Goal: Understand process/instructions: Learn how to perform a task or action

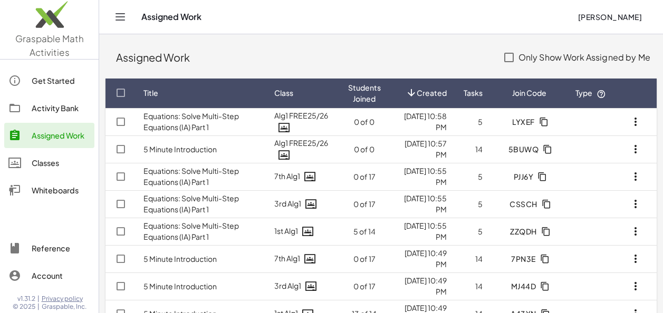
scroll to position [53, 0]
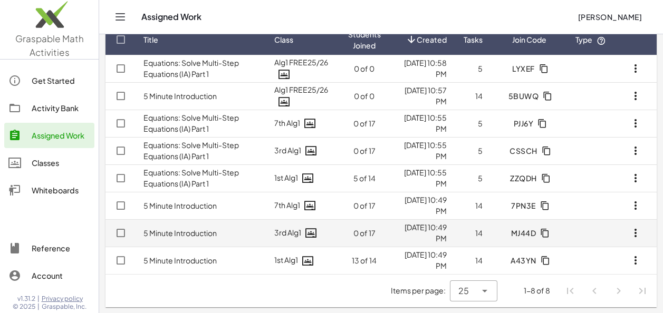
click at [155, 234] on link "5 Minute Introduction" at bounding box center [179, 232] width 73 height 9
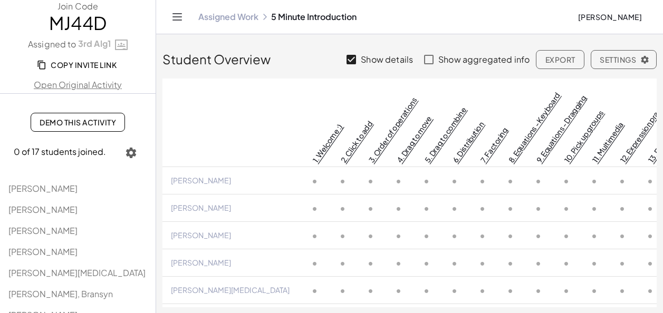
click at [74, 124] on span "Demo This Activity" at bounding box center [78, 122] width 76 height 9
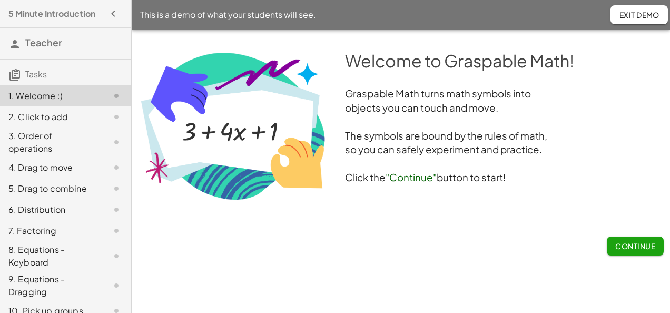
click at [624, 245] on span "Continue" at bounding box center [636, 245] width 40 height 9
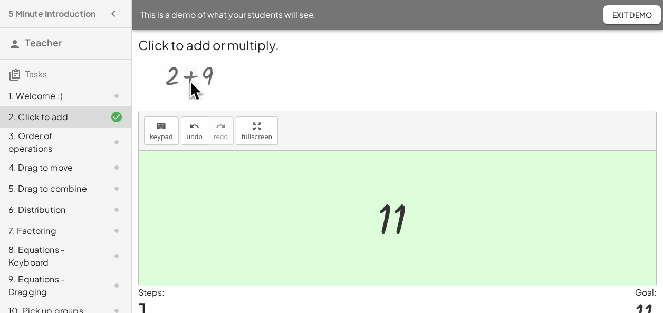
click at [622, 16] on span "Exit Demo" at bounding box center [631, 14] width 41 height 9
